Goal: Task Accomplishment & Management: Manage account settings

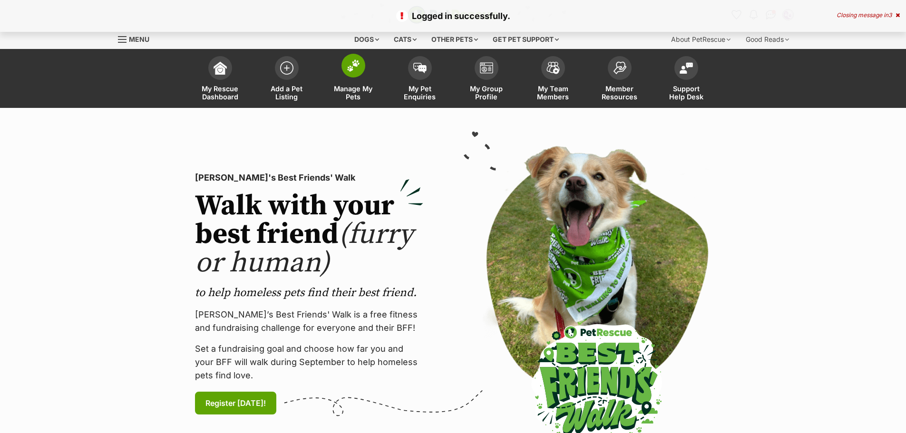
click at [357, 65] on img at bounding box center [353, 65] width 13 height 12
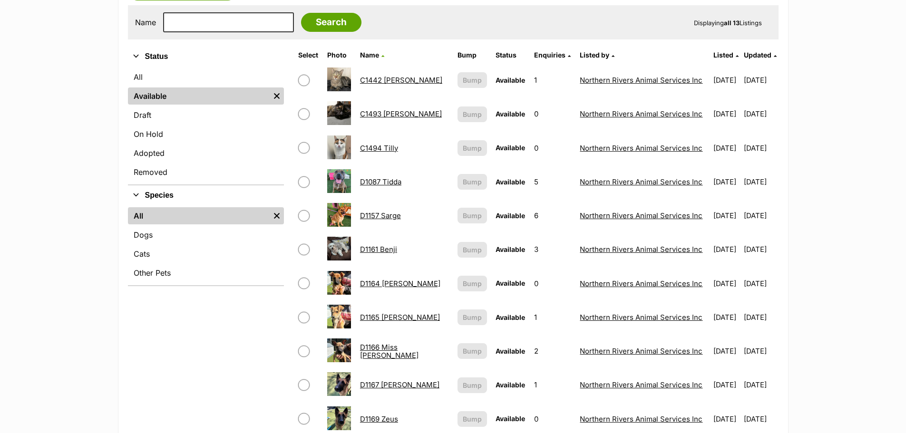
click at [381, 317] on link "D1165 Wilson" at bounding box center [400, 317] width 80 height 9
click at [157, 130] on link "On Hold" at bounding box center [206, 133] width 156 height 17
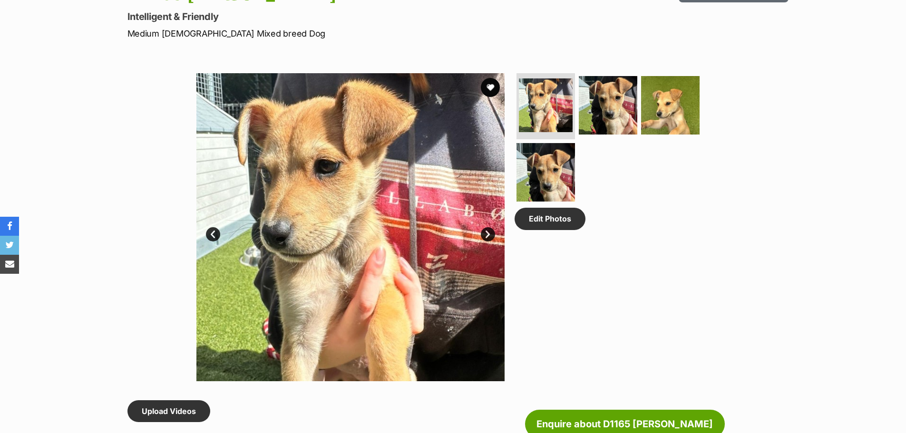
scroll to position [428, 0]
click at [482, 227] on img at bounding box center [350, 227] width 308 height 308
click at [485, 231] on link "Next" at bounding box center [488, 234] width 14 height 14
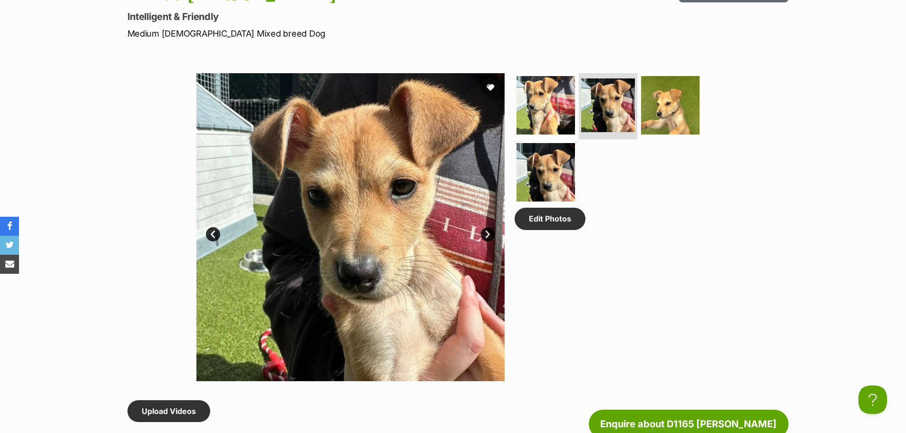
click at [486, 232] on link "Next" at bounding box center [488, 234] width 14 height 14
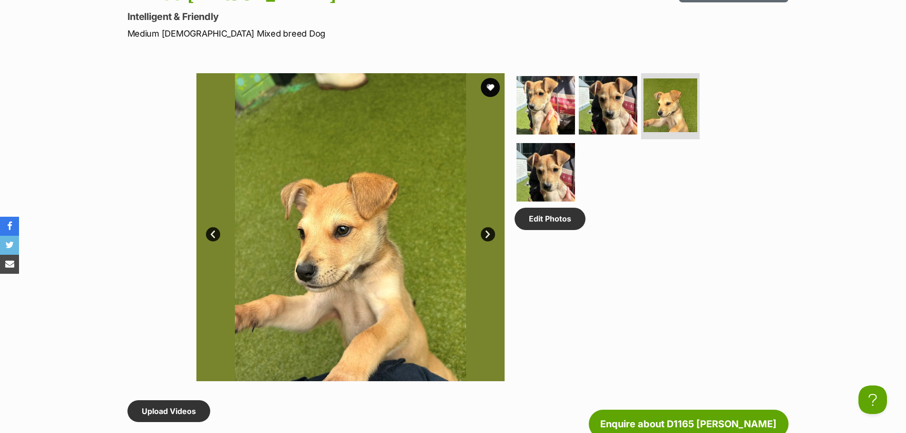
click at [486, 232] on link "Next" at bounding box center [488, 234] width 14 height 14
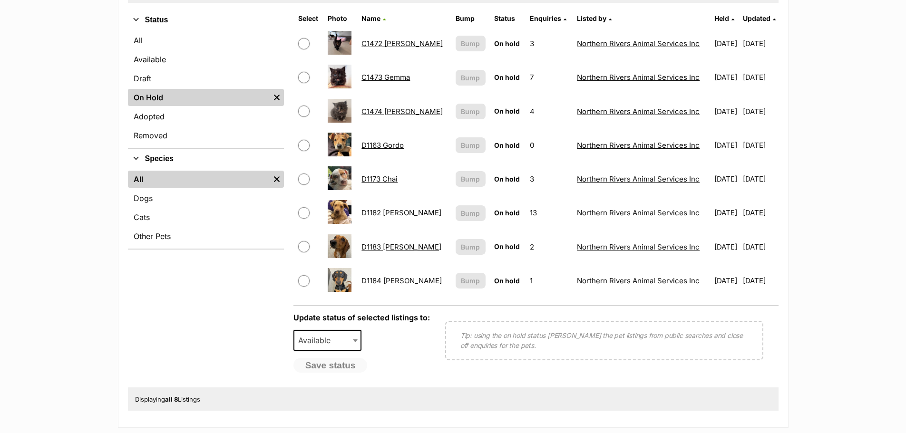
scroll to position [238, 0]
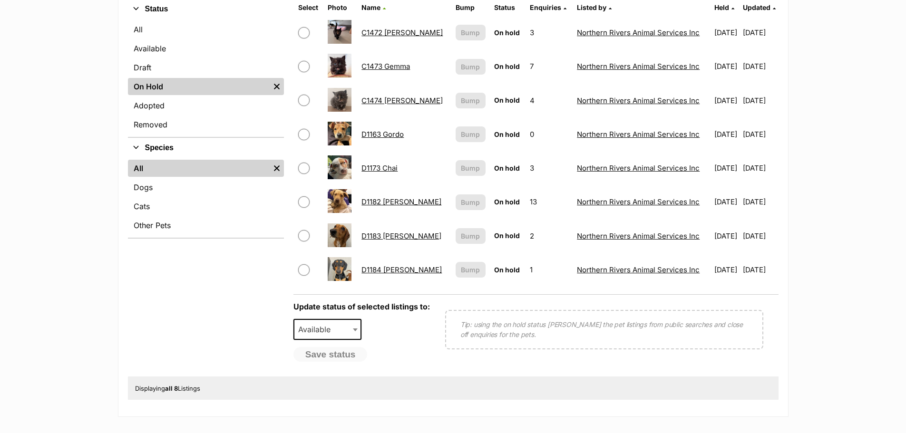
click at [381, 131] on link "D1163 Gordo" at bounding box center [382, 134] width 42 height 9
click at [154, 51] on link "Available" at bounding box center [206, 48] width 156 height 17
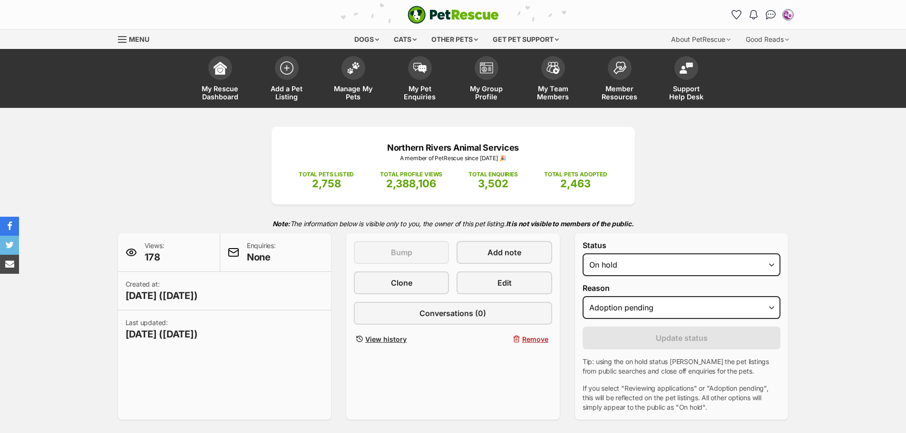
select select "adoption_pending"
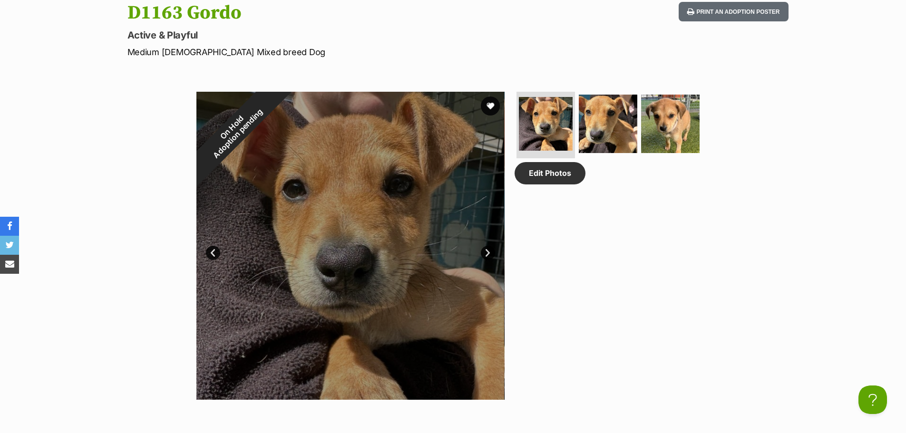
click at [484, 252] on link "Next" at bounding box center [488, 253] width 14 height 14
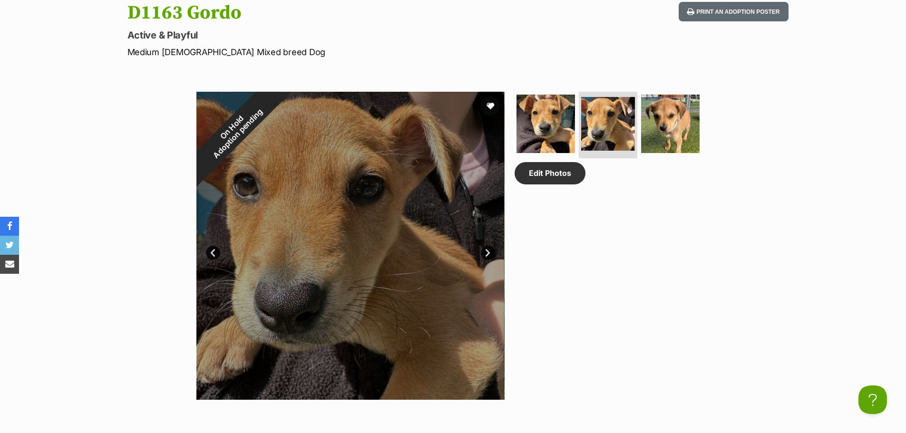
click at [487, 250] on link "Next" at bounding box center [488, 253] width 14 height 14
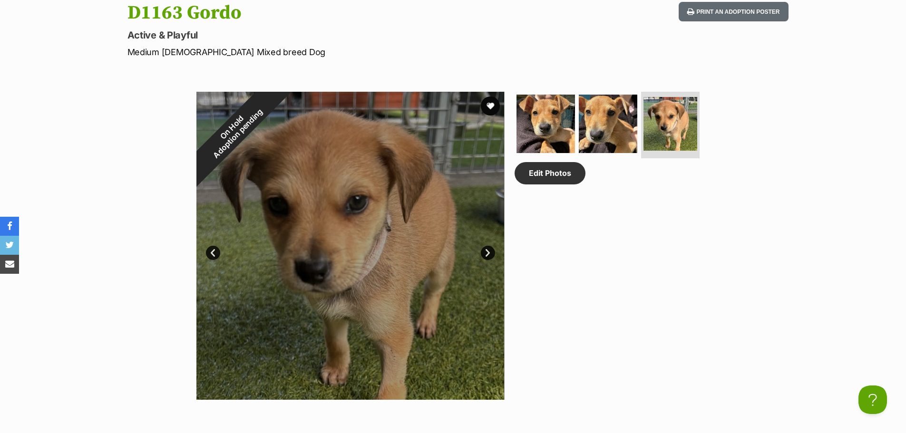
click at [216, 254] on link "Prev" at bounding box center [213, 253] width 14 height 14
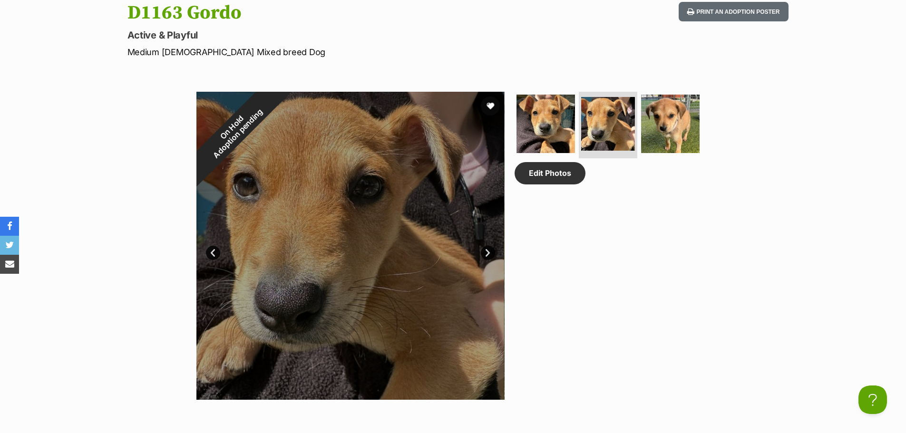
click at [210, 254] on link "Prev" at bounding box center [213, 253] width 14 height 14
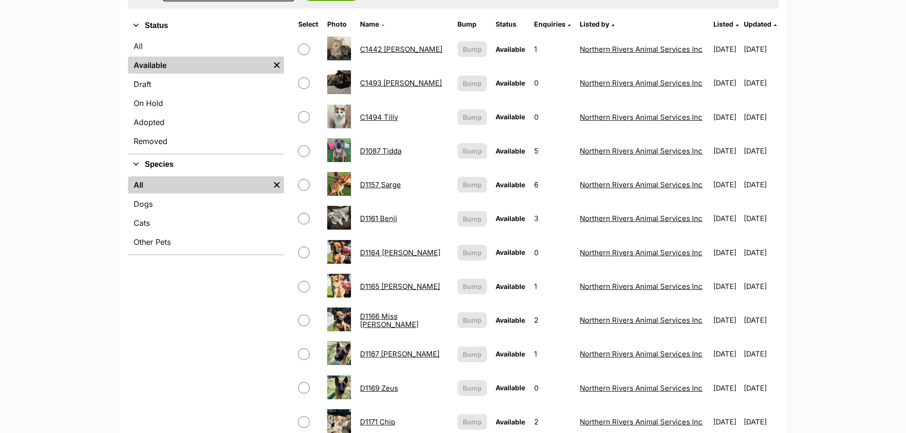
scroll to position [238, 0]
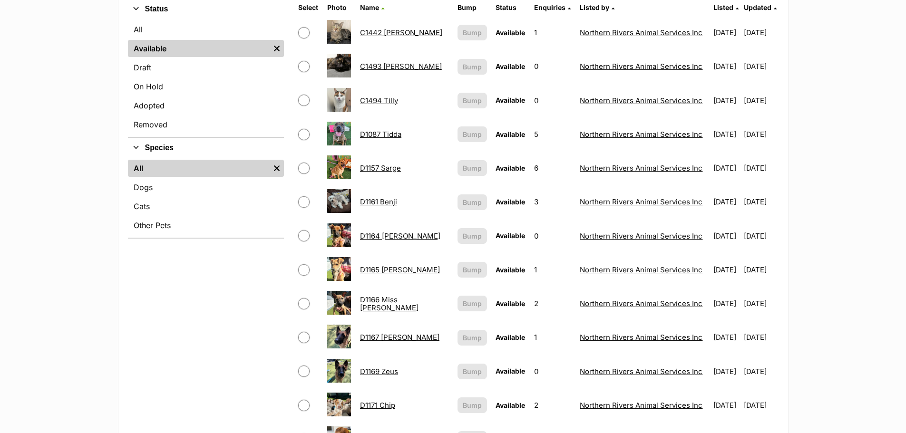
click at [335, 268] on img at bounding box center [339, 269] width 24 height 24
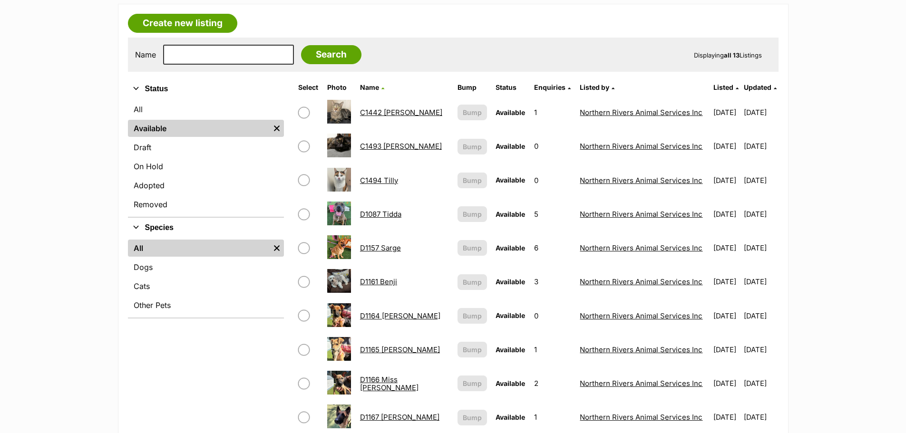
scroll to position [285, 0]
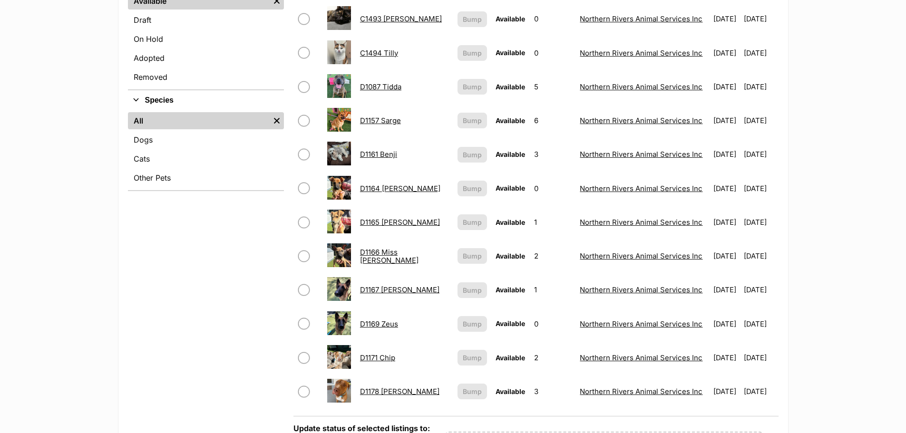
click at [394, 221] on link "D1165 [PERSON_NAME]" at bounding box center [400, 222] width 80 height 9
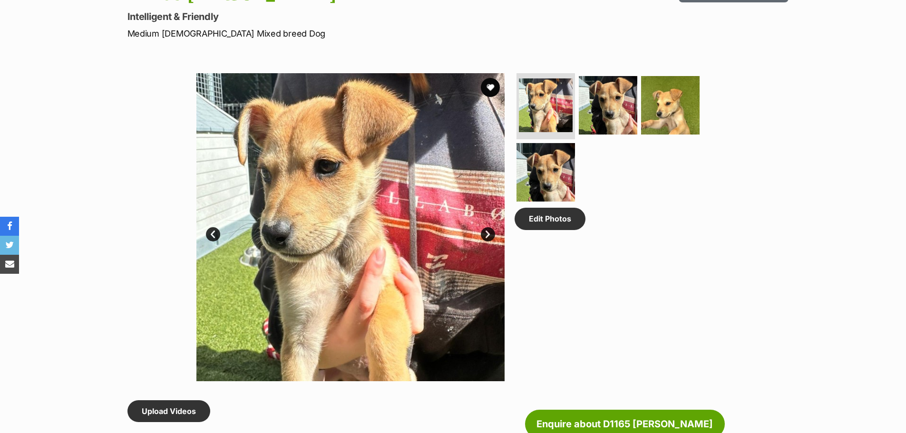
click at [490, 232] on link "Next" at bounding box center [488, 234] width 14 height 14
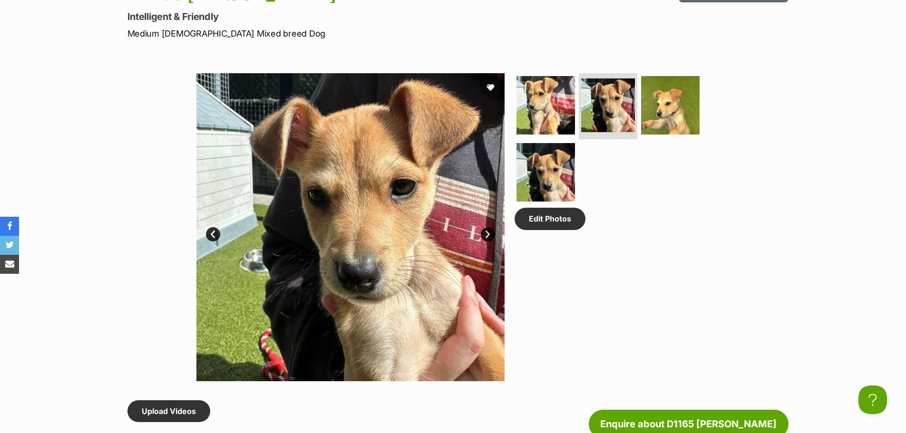
click at [486, 231] on link "Next" at bounding box center [488, 234] width 14 height 14
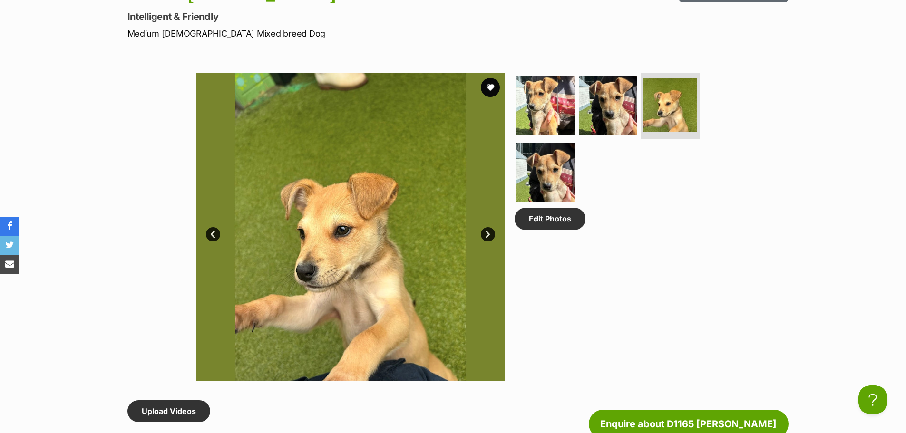
click at [487, 234] on link "Next" at bounding box center [488, 234] width 14 height 14
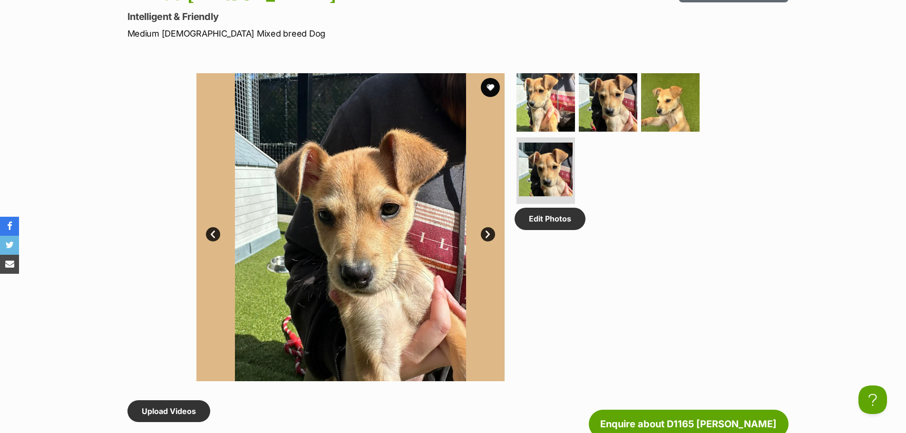
click at [214, 230] on link "Prev" at bounding box center [213, 234] width 14 height 14
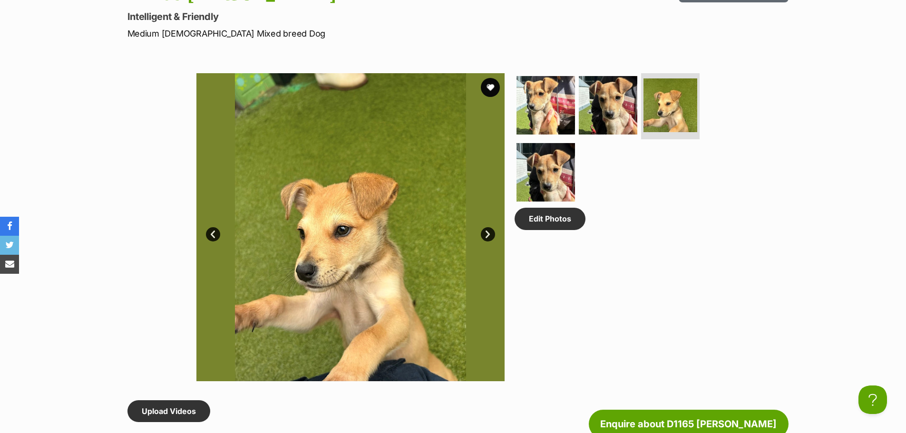
click at [214, 230] on link "Prev" at bounding box center [213, 234] width 14 height 14
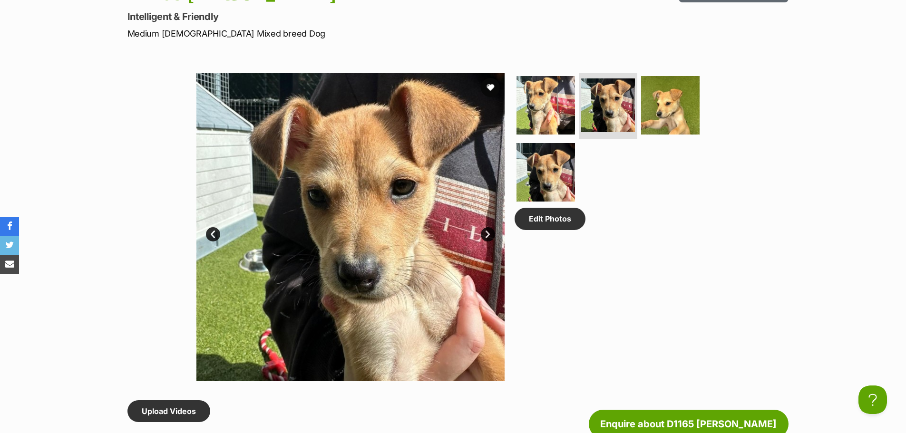
click at [212, 232] on link "Prev" at bounding box center [213, 234] width 14 height 14
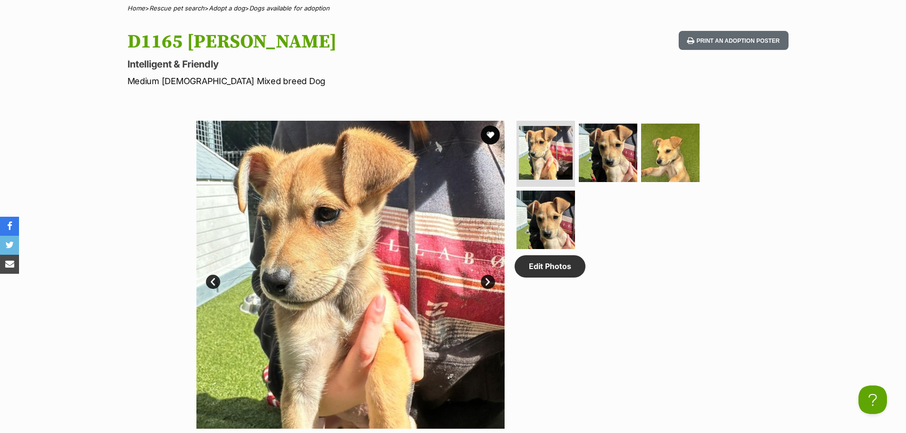
scroll to position [428, 0]
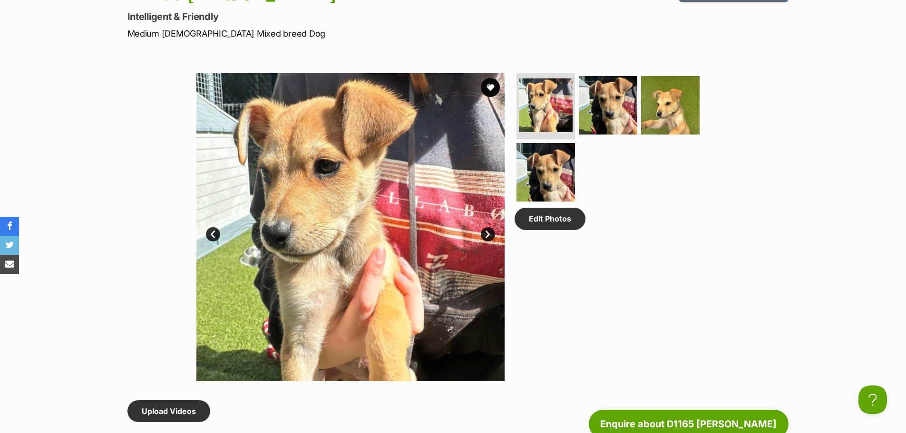
click at [484, 234] on link "Next" at bounding box center [488, 234] width 14 height 14
